Goal: Task Accomplishment & Management: Manage account settings

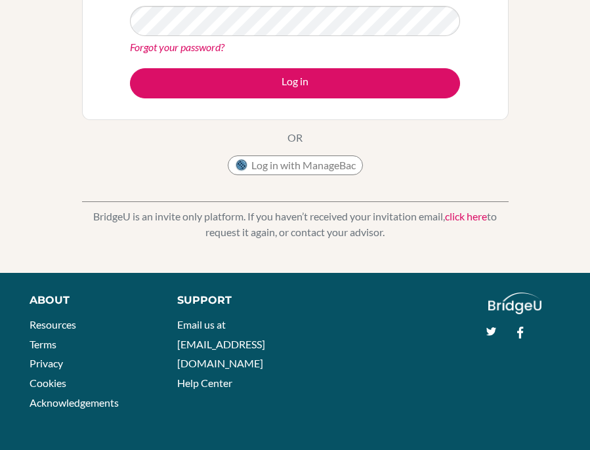
scroll to position [247, 0]
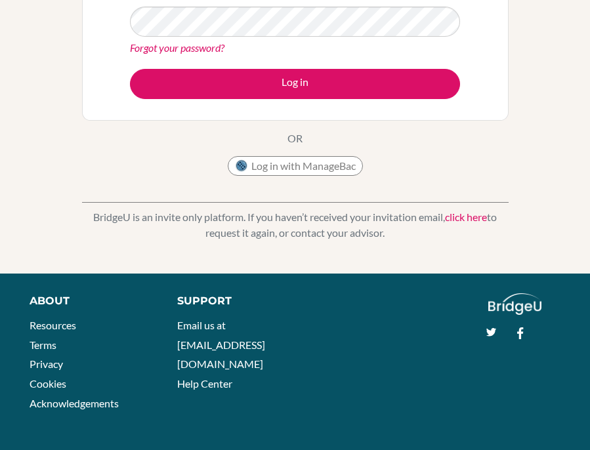
click at [295, 161] on button "Log in with ManageBac" at bounding box center [295, 166] width 135 height 20
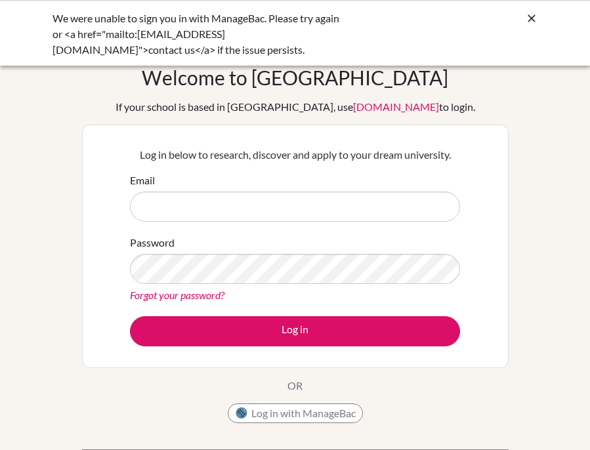
scroll to position [81, 0]
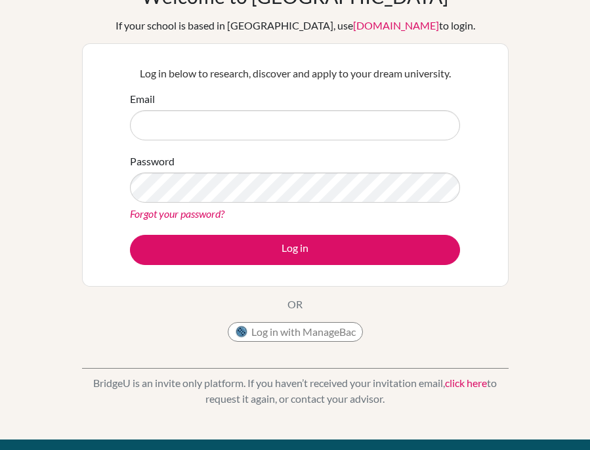
click at [316, 324] on button "Log in with ManageBac" at bounding box center [295, 332] width 135 height 20
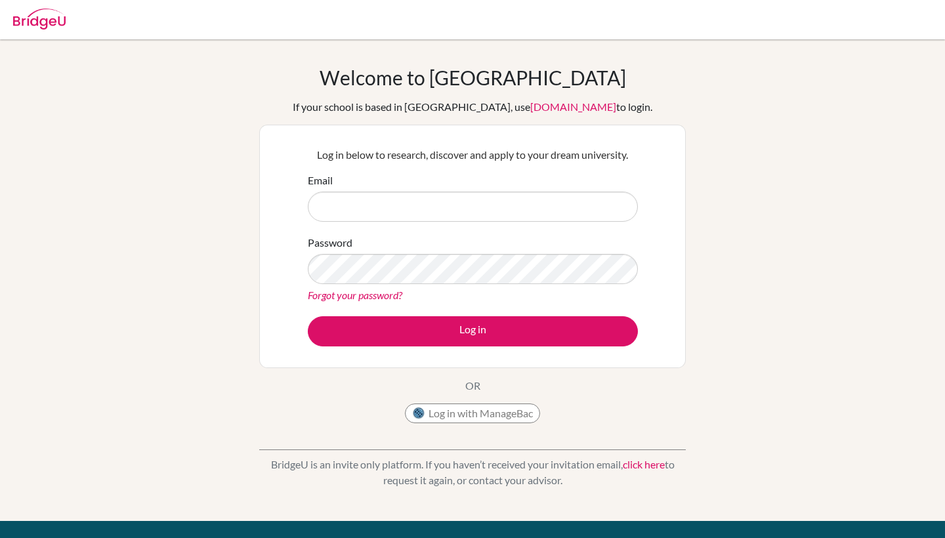
click at [447, 205] on input "Email" at bounding box center [473, 207] width 330 height 30
click at [489, 411] on button "Log in with ManageBac" at bounding box center [472, 414] width 135 height 20
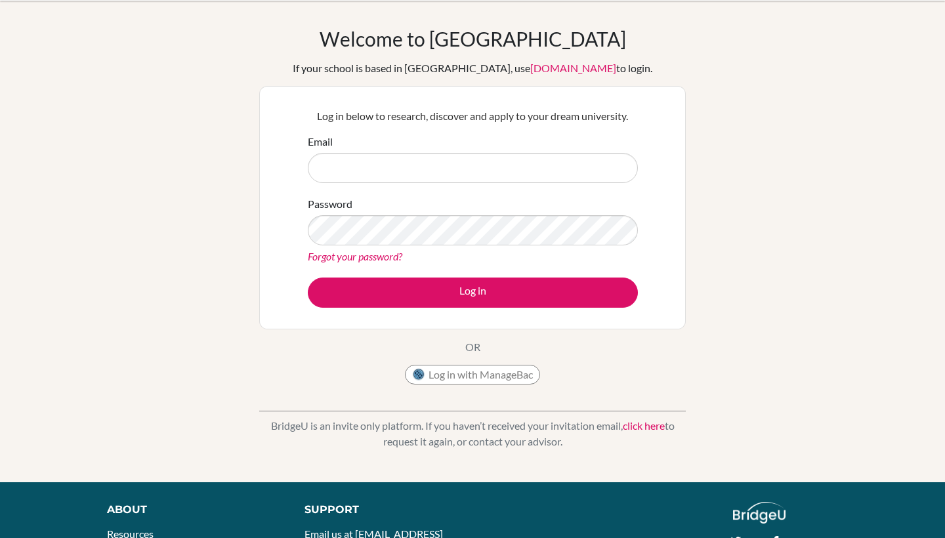
scroll to position [41, 0]
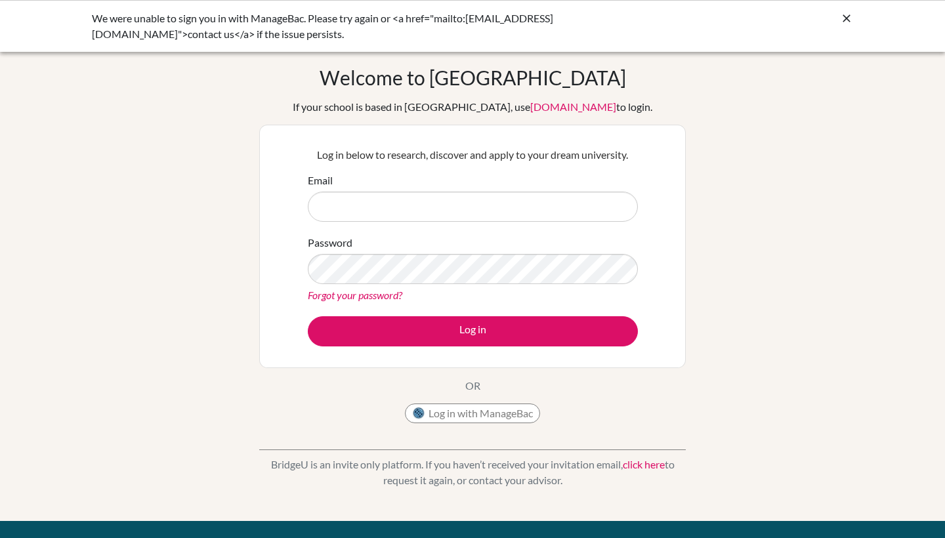
click at [459, 408] on button "Log in with ManageBac" at bounding box center [472, 414] width 135 height 20
click at [509, 213] on input "Email" at bounding box center [473, 207] width 330 height 30
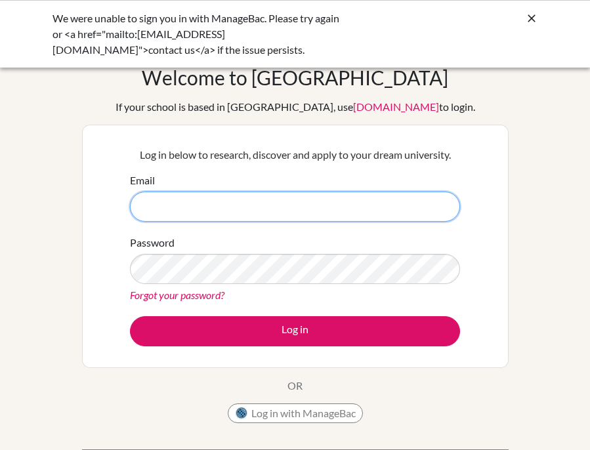
click at [180, 192] on input "Email" at bounding box center [295, 207] width 330 height 30
click at [190, 207] on input "Email" at bounding box center [295, 207] width 330 height 30
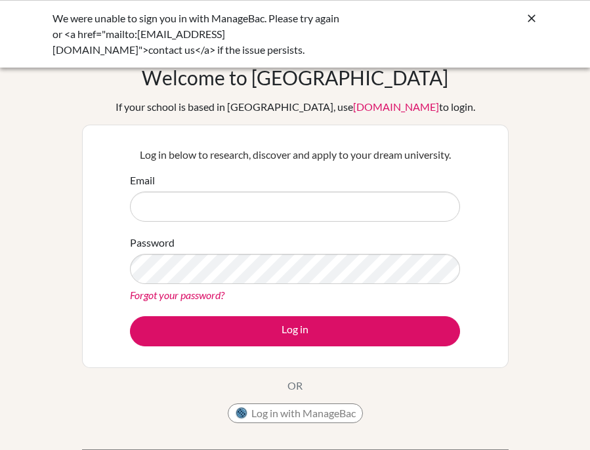
click at [154, 297] on link "Forgot your password?" at bounding box center [177, 295] width 94 height 12
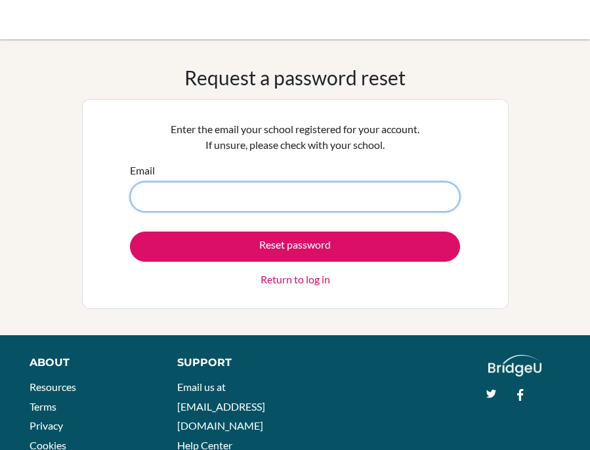
click at [138, 188] on input "Email" at bounding box center [295, 197] width 330 height 30
paste input "[EMAIL_ADDRESS][DOMAIN_NAME]"
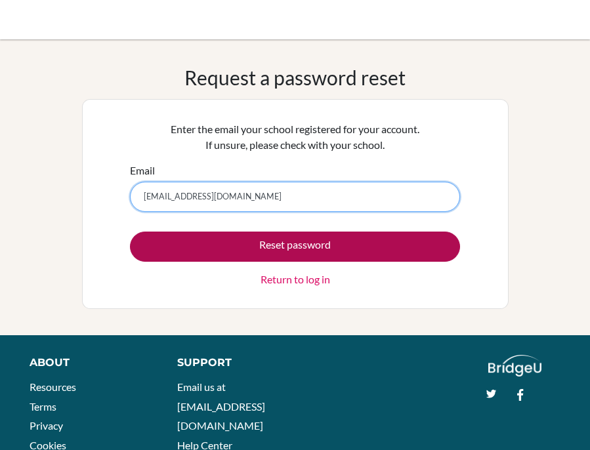
type input "[EMAIL_ADDRESS][DOMAIN_NAME]"
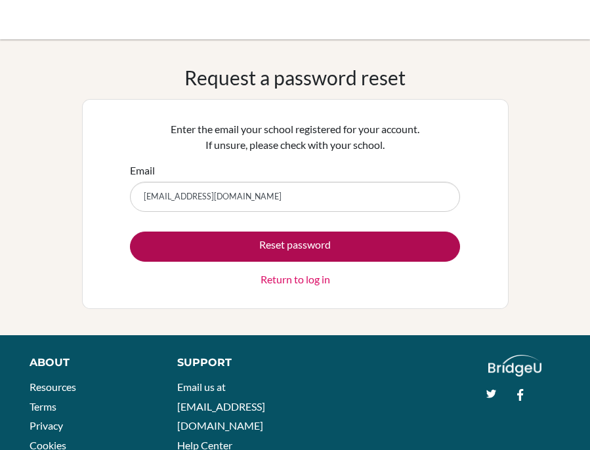
click at [184, 254] on button "Reset password" at bounding box center [295, 247] width 330 height 30
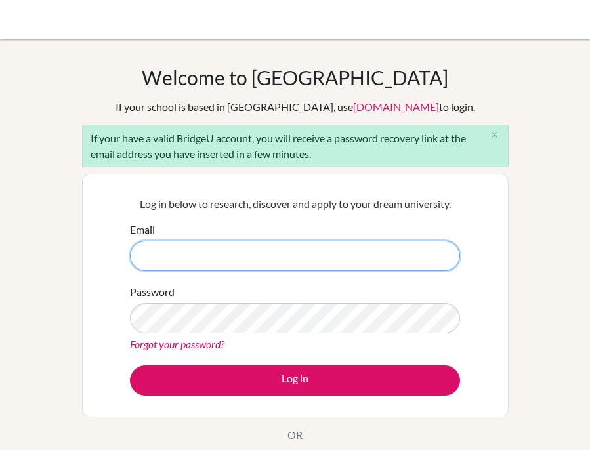
click at [186, 258] on input "Email" at bounding box center [295, 256] width 330 height 30
paste input "[EMAIL_ADDRESS][DOMAIN_NAME]"
type input "[EMAIL_ADDRESS][DOMAIN_NAME]"
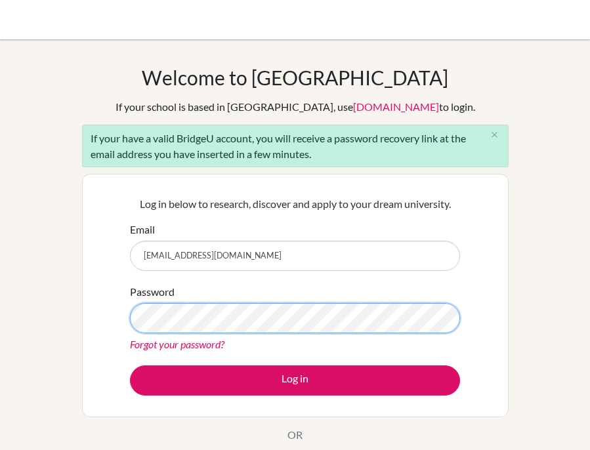
click at [295, 380] on button "Log in" at bounding box center [295, 380] width 330 height 30
